Goal: Task Accomplishment & Management: Manage account settings

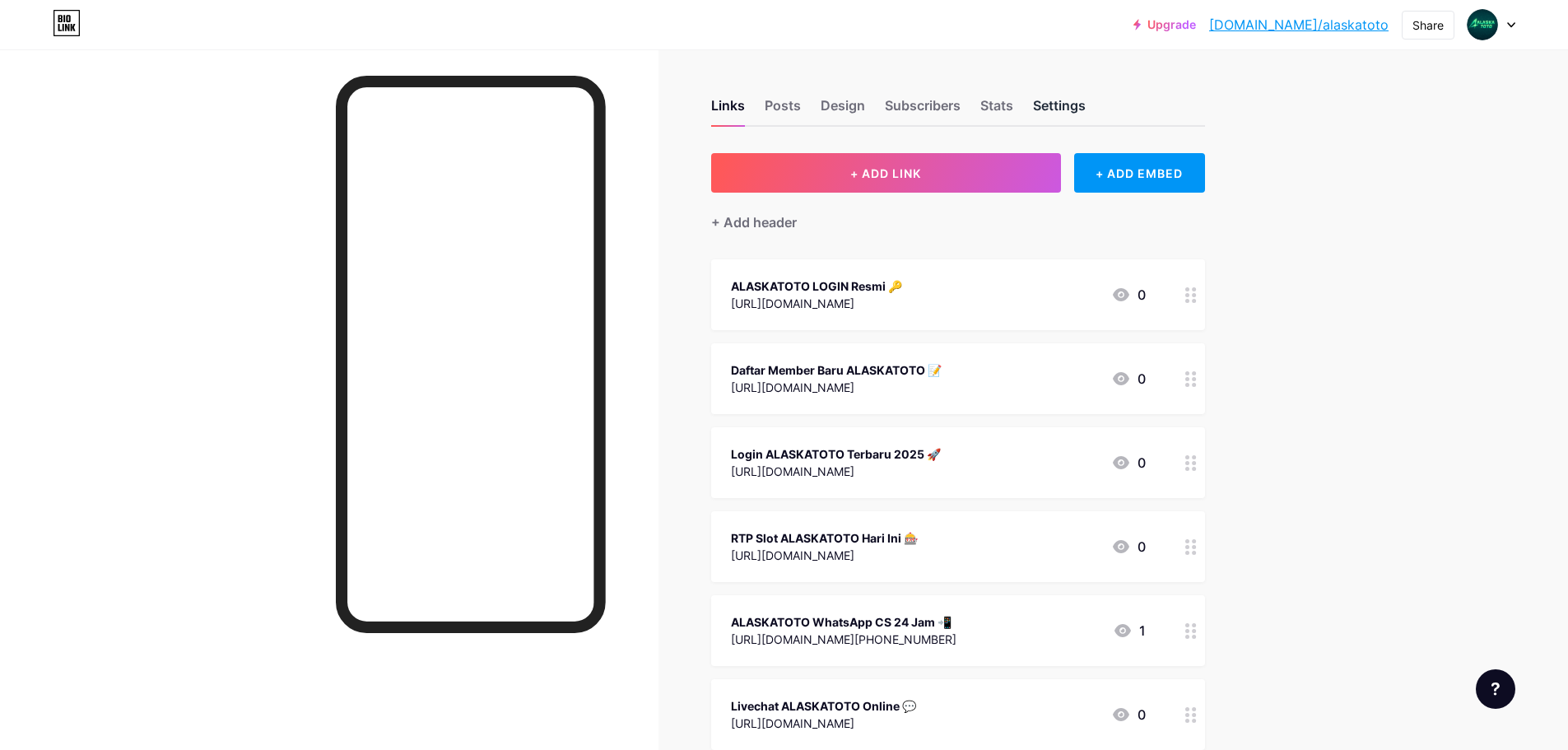
click at [1079, 110] on div "Settings" at bounding box center [1060, 111] width 52 height 30
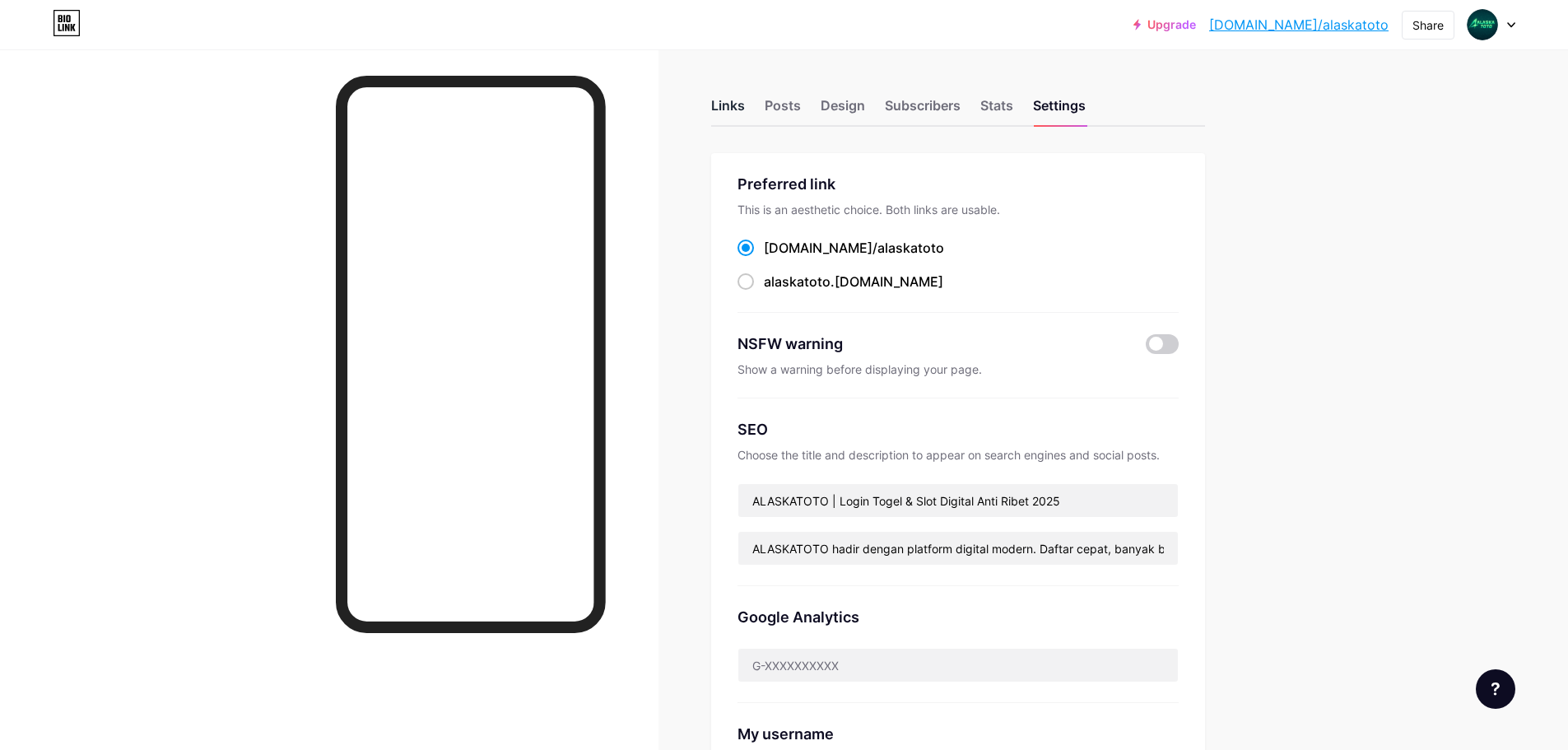
click at [728, 113] on div "Links" at bounding box center [728, 111] width 34 height 30
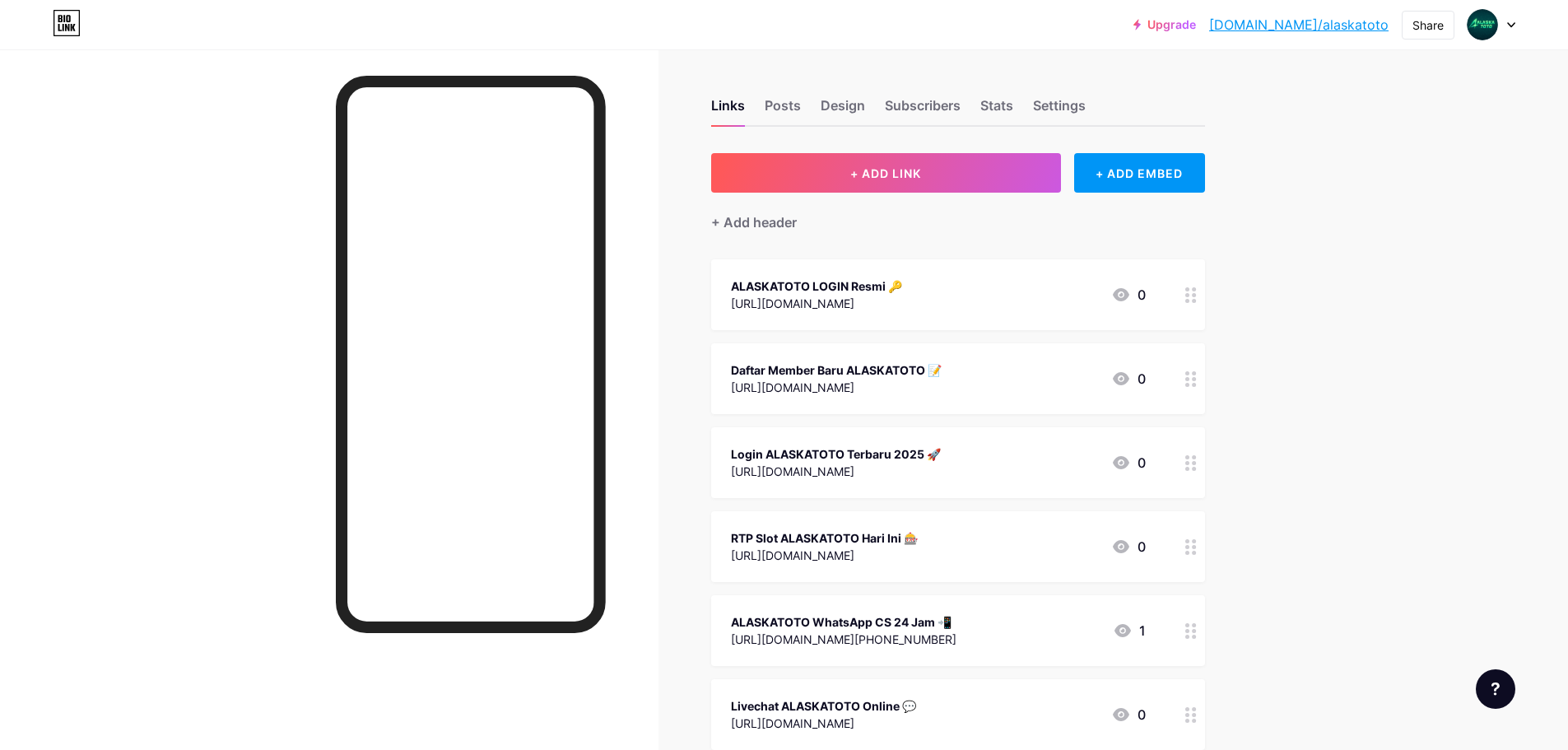
click at [1496, 692] on icon at bounding box center [1495, 689] width 8 height 13
click at [134, 145] on div at bounding box center [329, 425] width 658 height 750
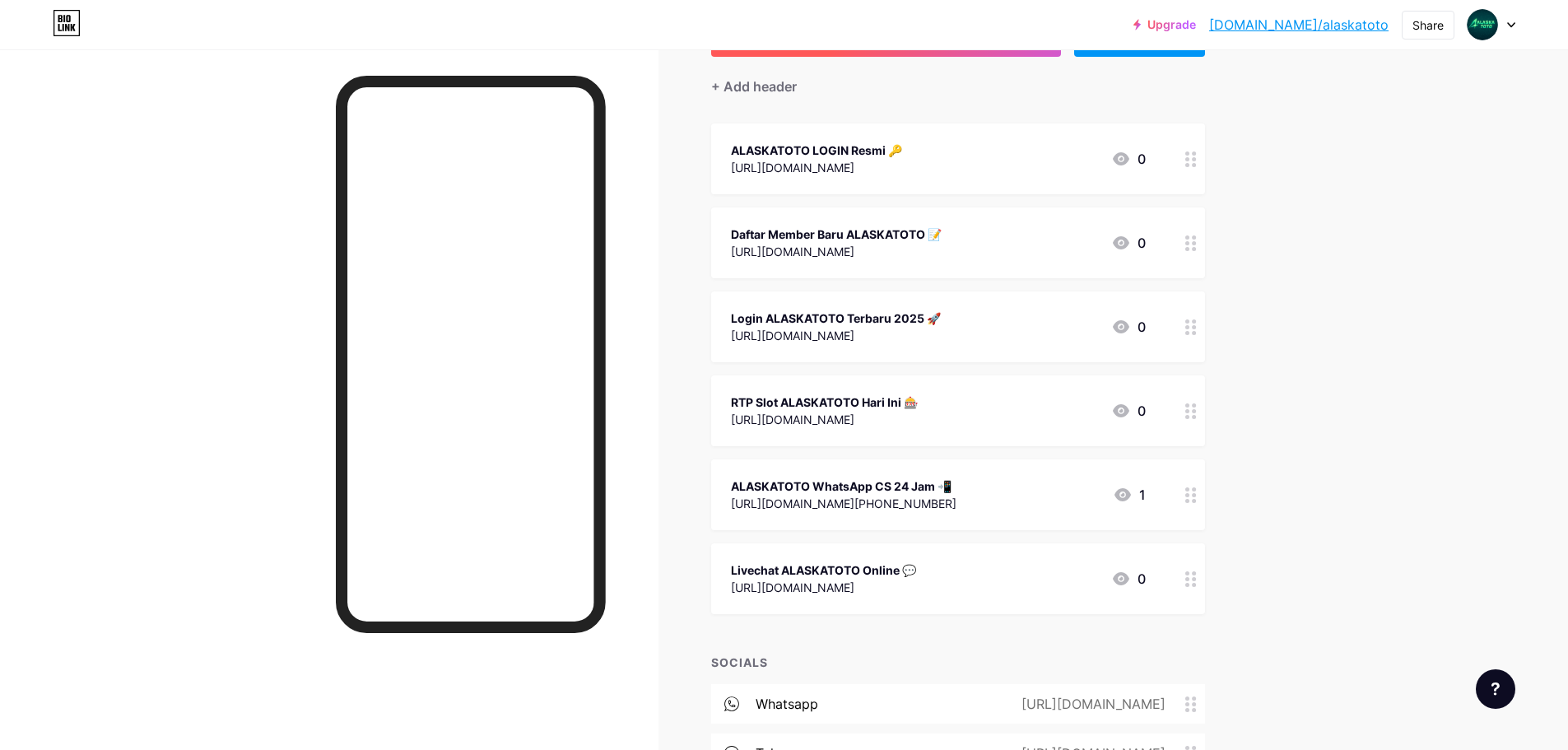
scroll to position [165, 0]
